Goal: Check status

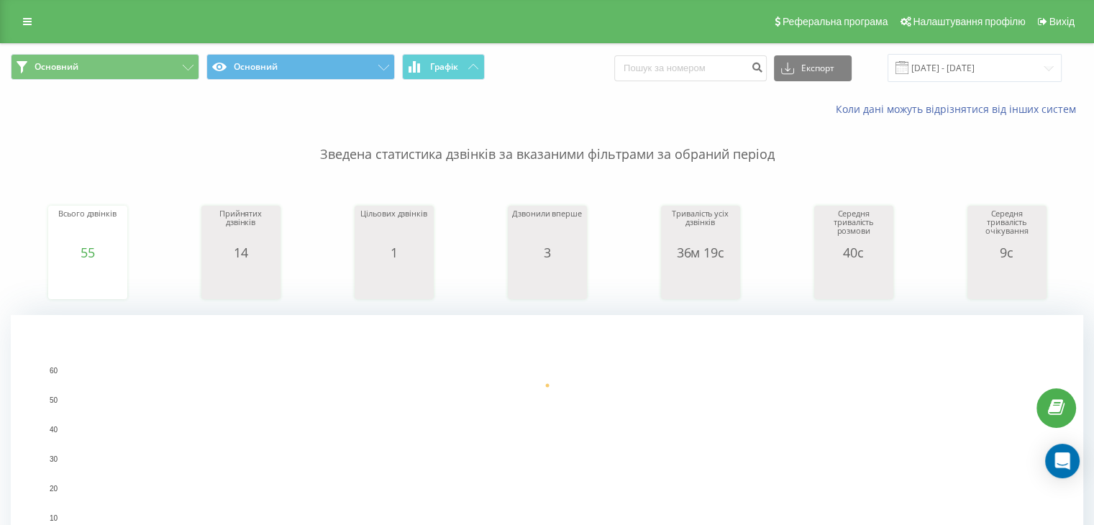
drag, startPoint x: 0, startPoint y: 0, endPoint x: 716, endPoint y: 375, distance: 807.8
click at [716, 375] on rect "A chart." at bounding box center [547, 459] width 965 height 178
